Goal: Task Accomplishment & Management: Use online tool/utility

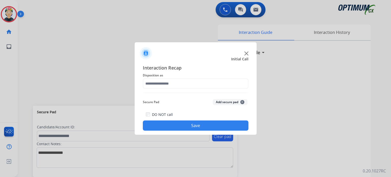
click at [247, 53] on img at bounding box center [247, 53] width 4 height 4
click at [246, 52] on img at bounding box center [247, 53] width 4 height 4
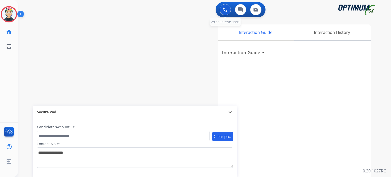
click at [221, 12] on button at bounding box center [225, 9] width 11 height 11
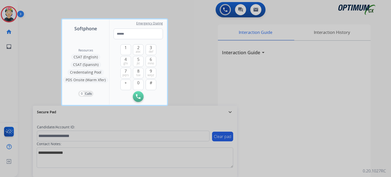
type input "**********"
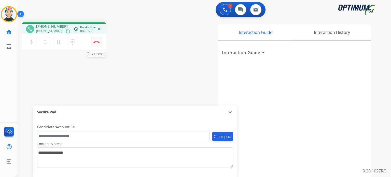
click at [96, 44] on button "Disconnect" at bounding box center [96, 42] width 11 height 11
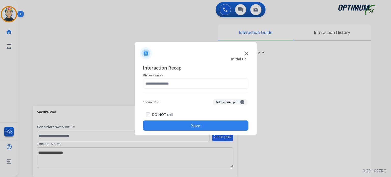
click at [246, 53] on img at bounding box center [247, 53] width 4 height 4
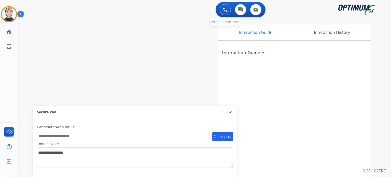
click at [224, 10] on img at bounding box center [225, 9] width 5 height 5
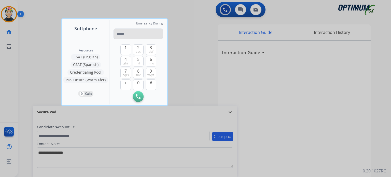
click at [142, 33] on input "tel" at bounding box center [138, 34] width 49 height 11
type input "**********"
click at [139, 97] on img at bounding box center [138, 96] width 5 height 5
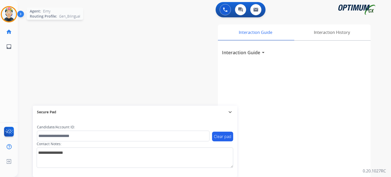
click at [2, 13] on img at bounding box center [9, 14] width 14 height 14
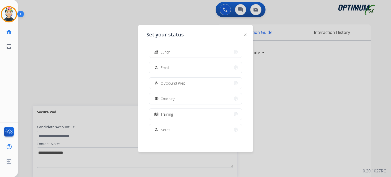
scroll to position [127, 0]
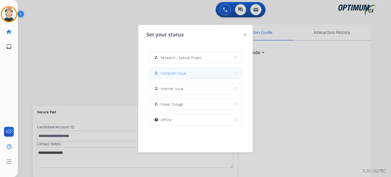
click at [178, 73] on span "Computer Issue" at bounding box center [174, 73] width 26 height 5
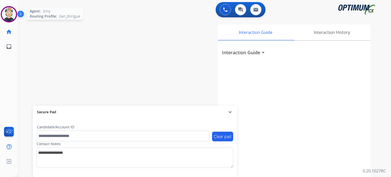
click at [8, 13] on img at bounding box center [9, 14] width 14 height 14
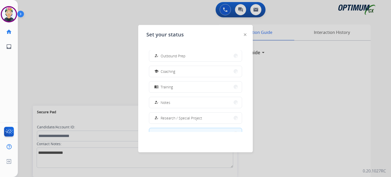
scroll to position [102, 0]
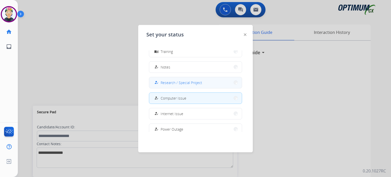
click at [185, 82] on span "Research / Special Project" at bounding box center [182, 82] width 42 height 5
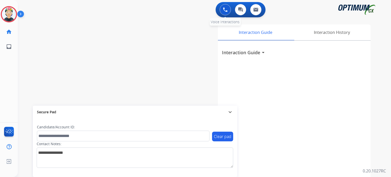
click at [224, 9] on img at bounding box center [225, 9] width 5 height 5
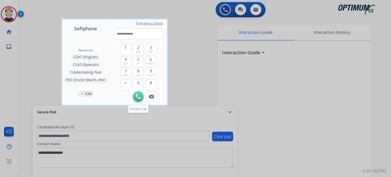
type input "**********"
click at [138, 96] on img at bounding box center [138, 96] width 5 height 5
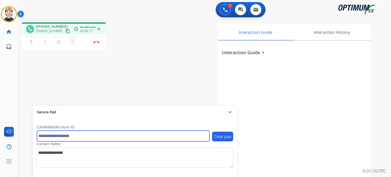
click at [100, 136] on input "text" at bounding box center [123, 136] width 173 height 11
paste input "*******"
type input "*******"
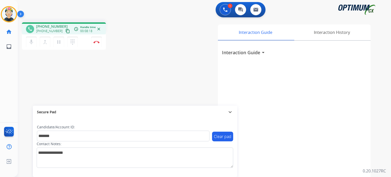
drag, startPoint x: 115, startPoint y: 118, endPoint x: 111, endPoint y: 99, distance: 19.8
click at [115, 118] on div "Secure Pad expand_more" at bounding box center [135, 112] width 205 height 13
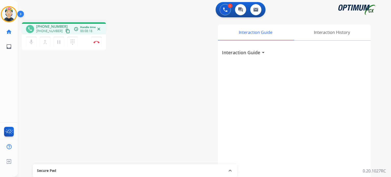
click at [111, 99] on div "phone [PHONE_NUMBER] [PHONE_NUMBER] content_copy access_time Call metrics Queue…" at bounding box center [198, 124] width 361 height 213
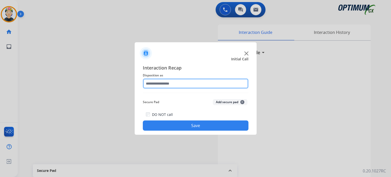
click at [177, 81] on input "text" at bounding box center [196, 83] width 106 height 10
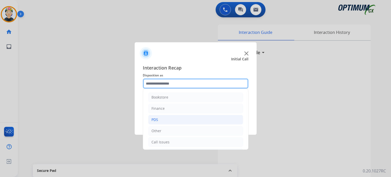
scroll to position [25, 0]
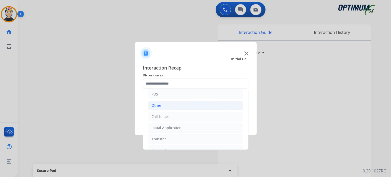
click at [164, 105] on li "Other" at bounding box center [195, 106] width 95 height 10
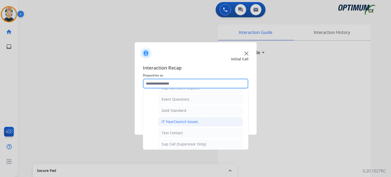
scroll to position [102, 0]
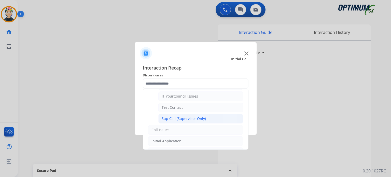
click at [177, 118] on div "Sup Call (Supervisor Only)" at bounding box center [184, 118] width 44 height 5
type input "**********"
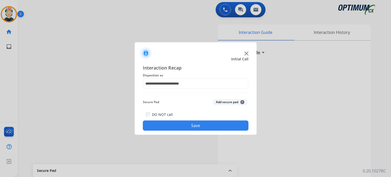
click at [204, 128] on button "Save" at bounding box center [196, 126] width 106 height 10
